Goal: Find specific page/section: Find specific page/section

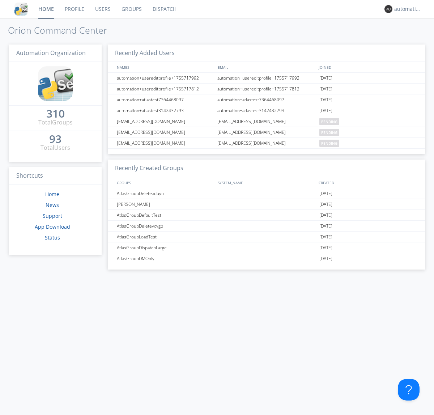
click at [164, 9] on link "Dispatch" at bounding box center [164, 9] width 35 height 18
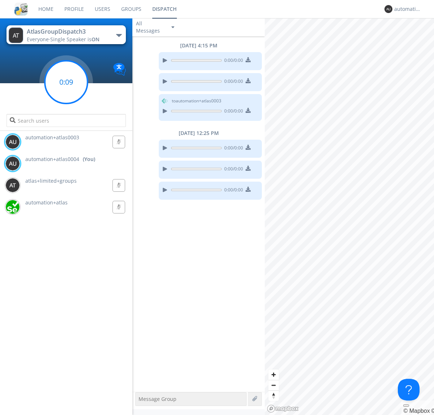
click at [66, 82] on g at bounding box center [66, 82] width 43 height 43
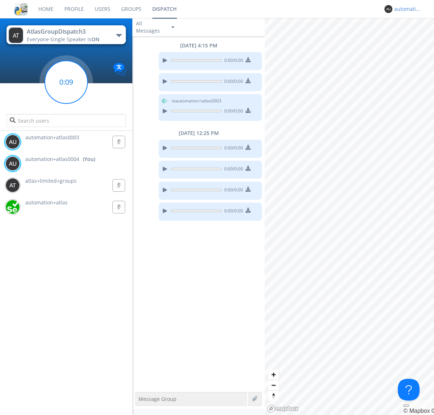
click at [406, 9] on div "automation+atlas0004" at bounding box center [407, 8] width 27 height 7
